Goal: Transaction & Acquisition: Book appointment/travel/reservation

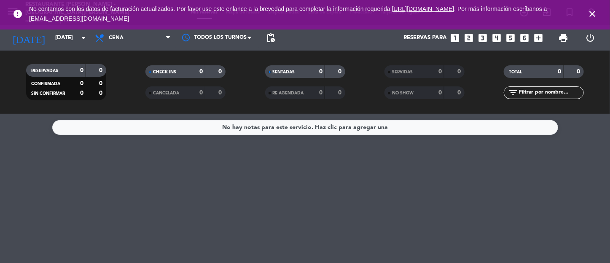
click at [597, 11] on icon "close" at bounding box center [592, 14] width 10 height 10
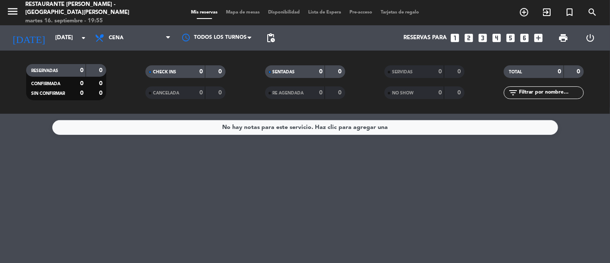
click at [15, 12] on icon "menu" at bounding box center [12, 11] width 13 height 13
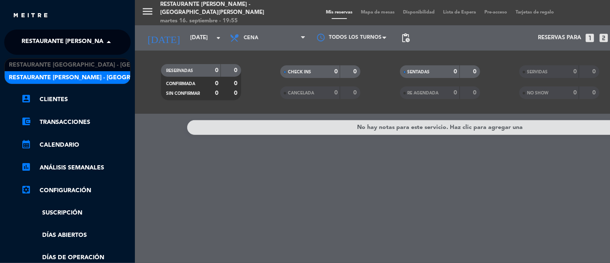
click at [105, 40] on span at bounding box center [111, 42] width 14 height 18
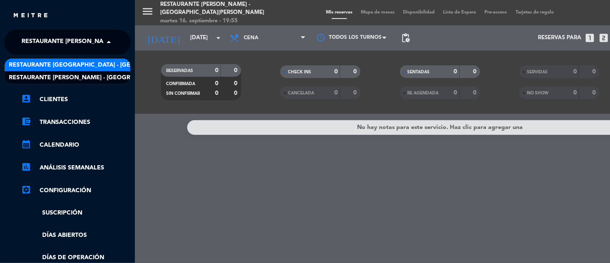
click at [94, 64] on span "Restaurante [GEOGRAPHIC_DATA] - [GEOGRAPHIC_DATA][PERSON_NAME]" at bounding box center [120, 65] width 223 height 10
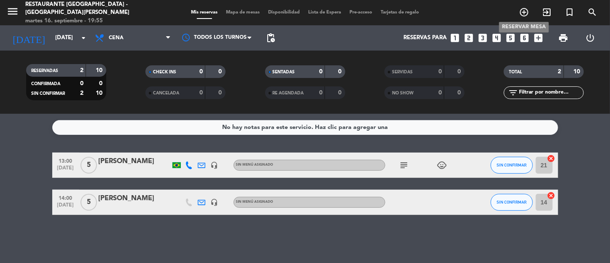
click at [522, 11] on icon "add_circle_outline" at bounding box center [524, 12] width 10 height 10
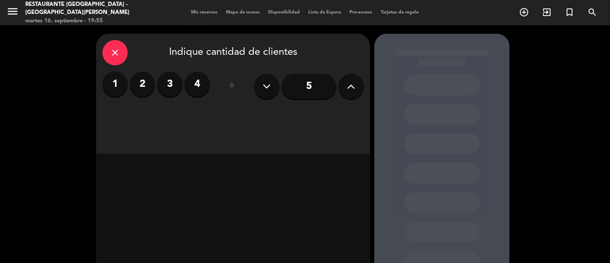
click at [209, 87] on label "4" at bounding box center [197, 84] width 25 height 25
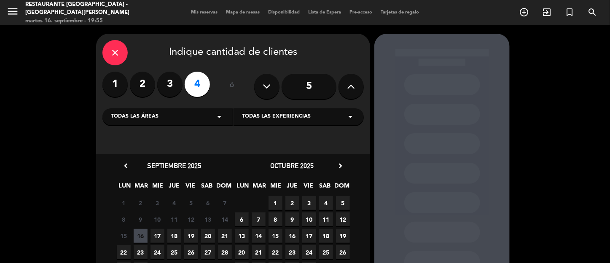
scroll to position [64, 0]
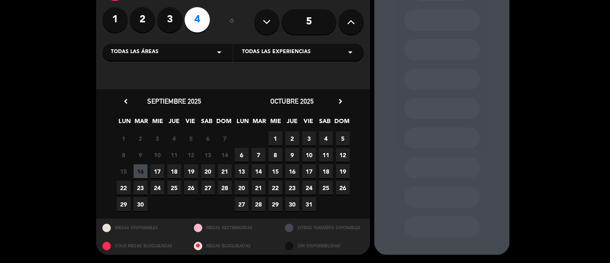
click at [174, 171] on span "18" at bounding box center [174, 171] width 14 height 14
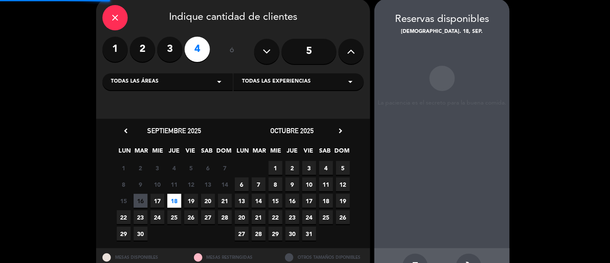
scroll to position [34, 0]
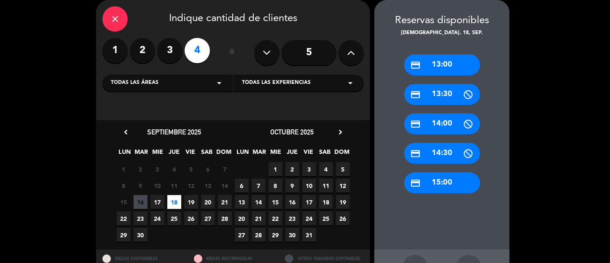
click at [461, 65] on div "credit_card 13:00" at bounding box center [442, 64] width 76 height 21
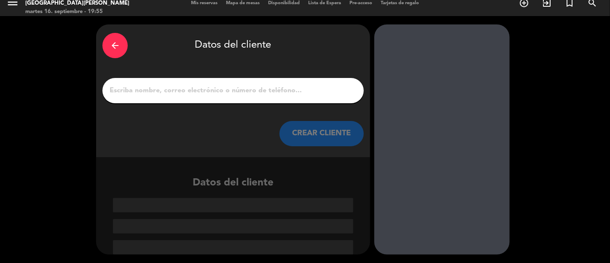
scroll to position [9, 0]
click at [189, 88] on input "1" at bounding box center [233, 91] width 249 height 12
paste input "Diretoria de Banco BRADESCO"
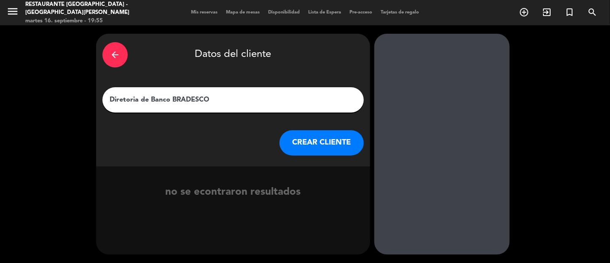
type input "Diretoria de Banco BRADESCO"
click at [315, 140] on button "CREAR CLIENTE" at bounding box center [321, 142] width 84 height 25
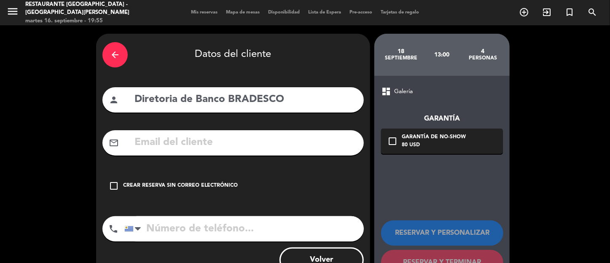
click at [114, 186] on icon "check_box_outline_blank" at bounding box center [114, 186] width 10 height 10
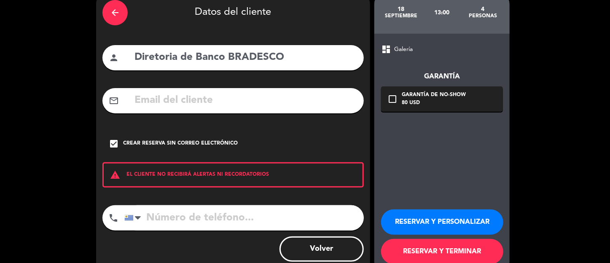
scroll to position [62, 0]
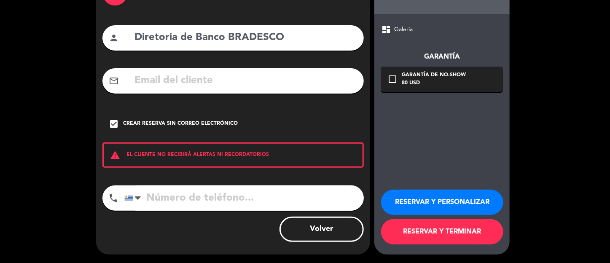
click at [435, 199] on button "RESERVAR Y PERSONALIZAR" at bounding box center [442, 202] width 122 height 25
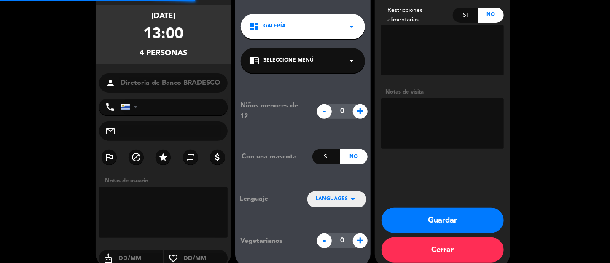
scroll to position [34, 0]
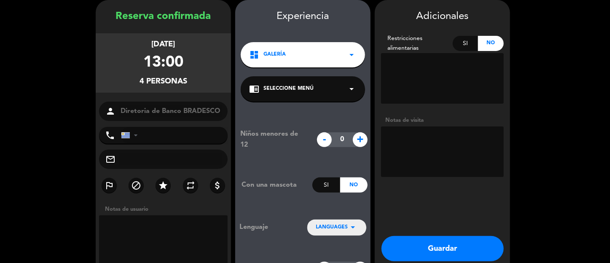
click at [412, 138] on textarea at bounding box center [442, 151] width 123 height 51
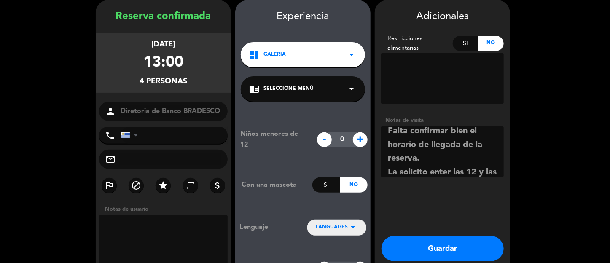
scroll to position [47, 0]
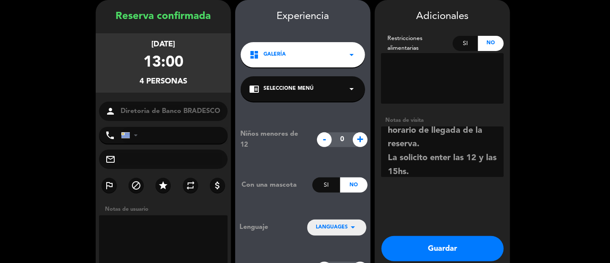
type textarea "Reserva solicitada por [PERSON_NAME]. Falta confirmar bien el horario de llegad…"
click at [474, 249] on button "Guardar" at bounding box center [442, 248] width 122 height 25
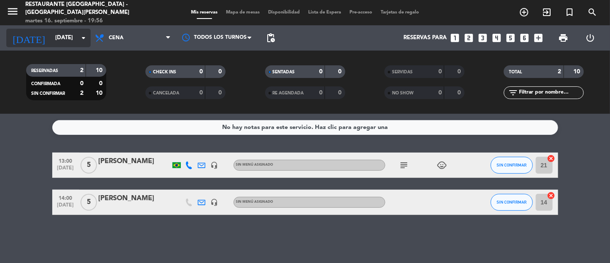
click at [84, 36] on icon "arrow_drop_down" at bounding box center [83, 38] width 10 height 10
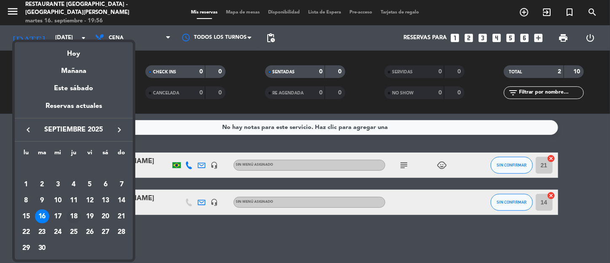
click at [78, 217] on div "18" at bounding box center [74, 216] width 14 height 14
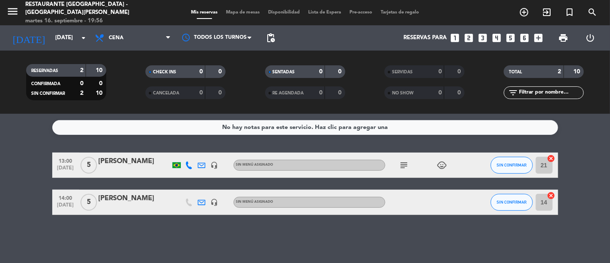
type input "[DEMOGRAPHIC_DATA][DATE]"
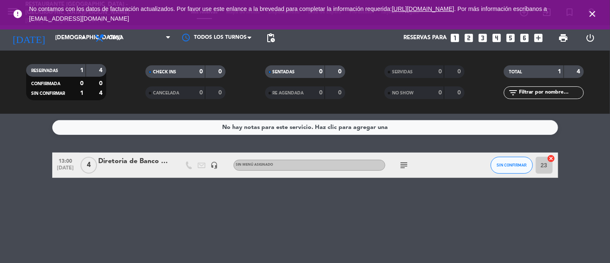
click at [556, 216] on div "No hay notas para este servicio. Haz clic para agregar una 13:00 [DATE] 4 Diret…" at bounding box center [305, 188] width 610 height 149
